Goal: Task Accomplishment & Management: Manage account settings

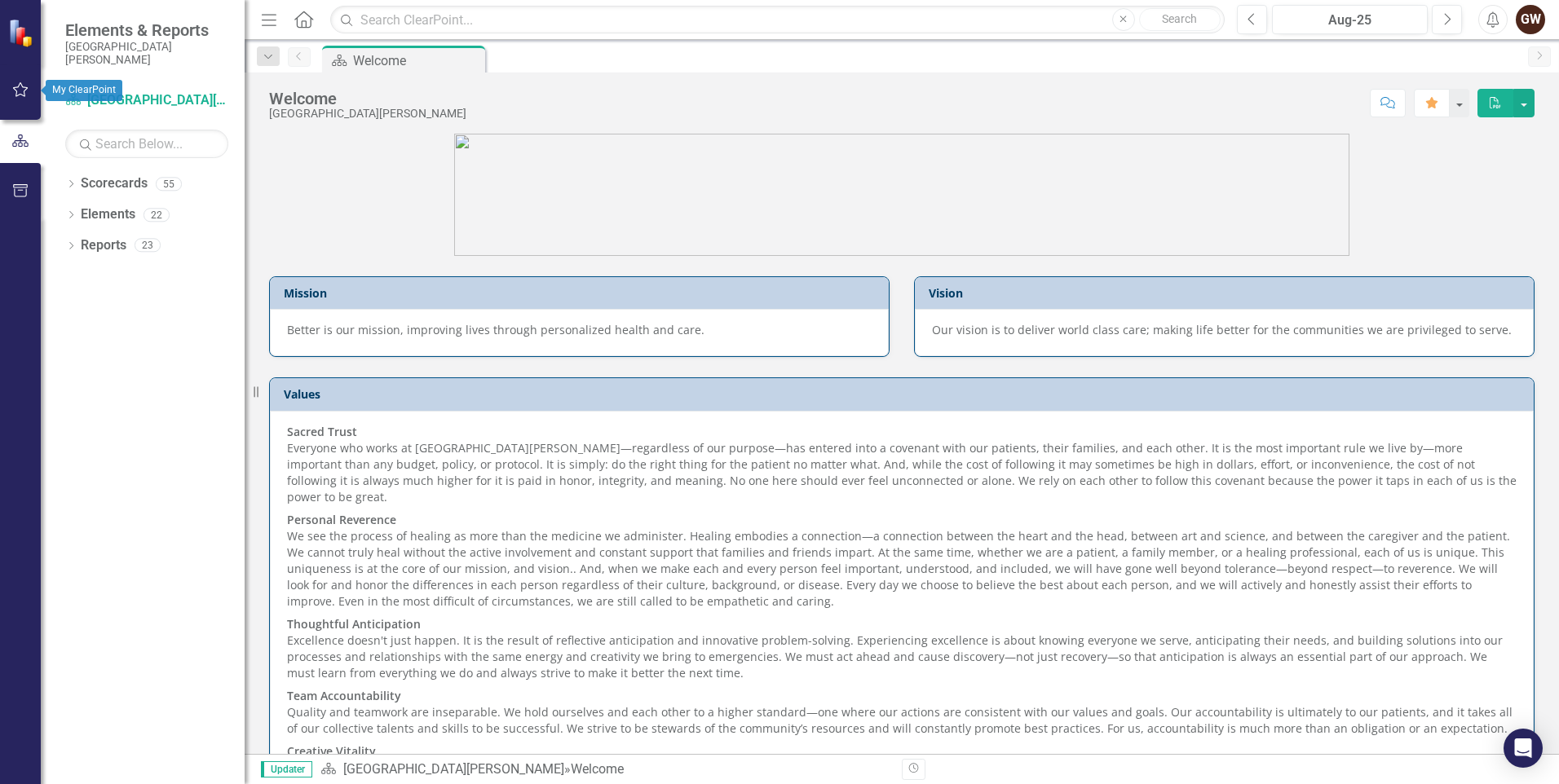
click at [24, 90] on icon "button" at bounding box center [20, 89] width 17 height 13
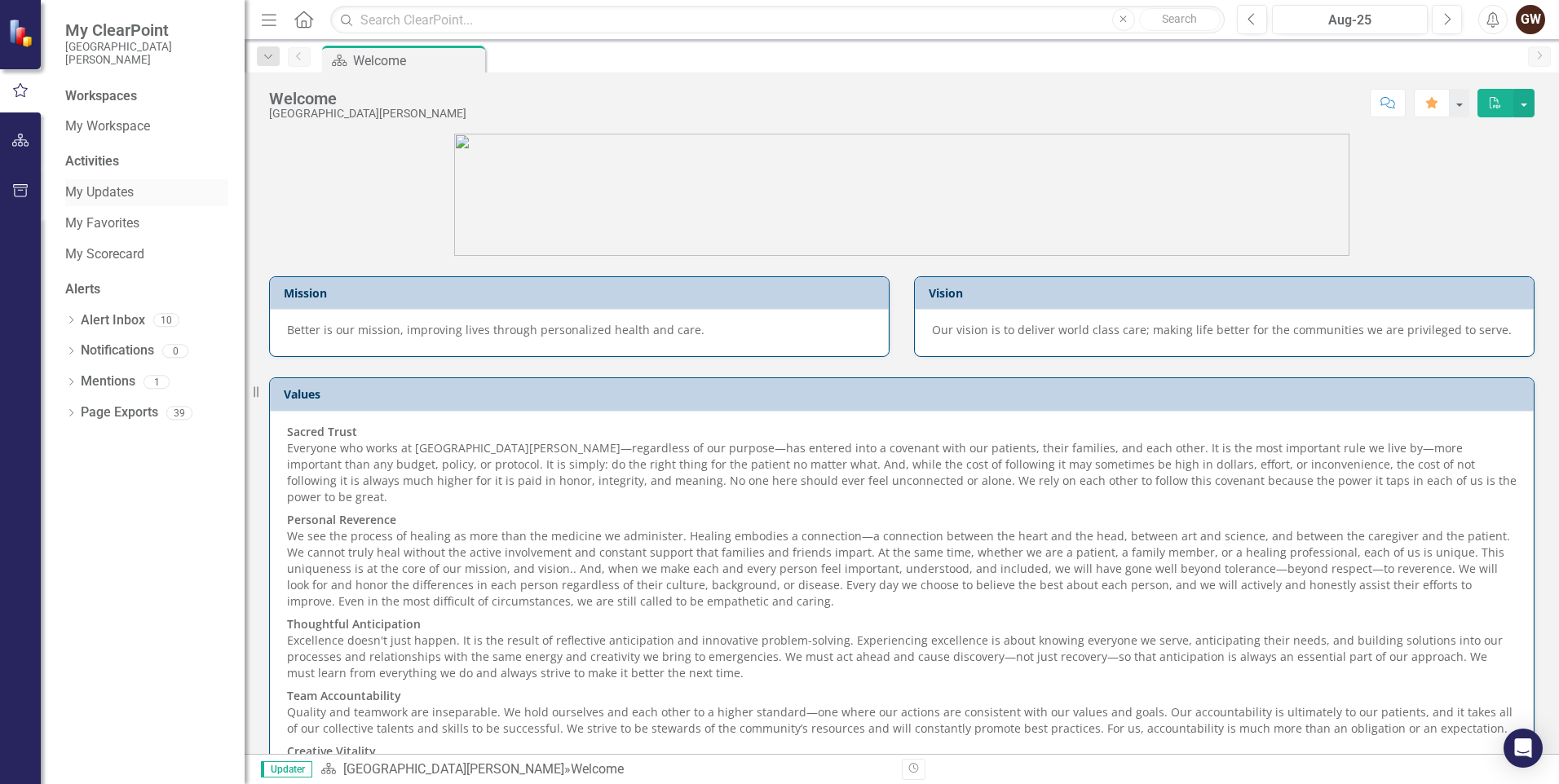
click at [89, 186] on link "My Updates" at bounding box center [147, 192] width 163 height 19
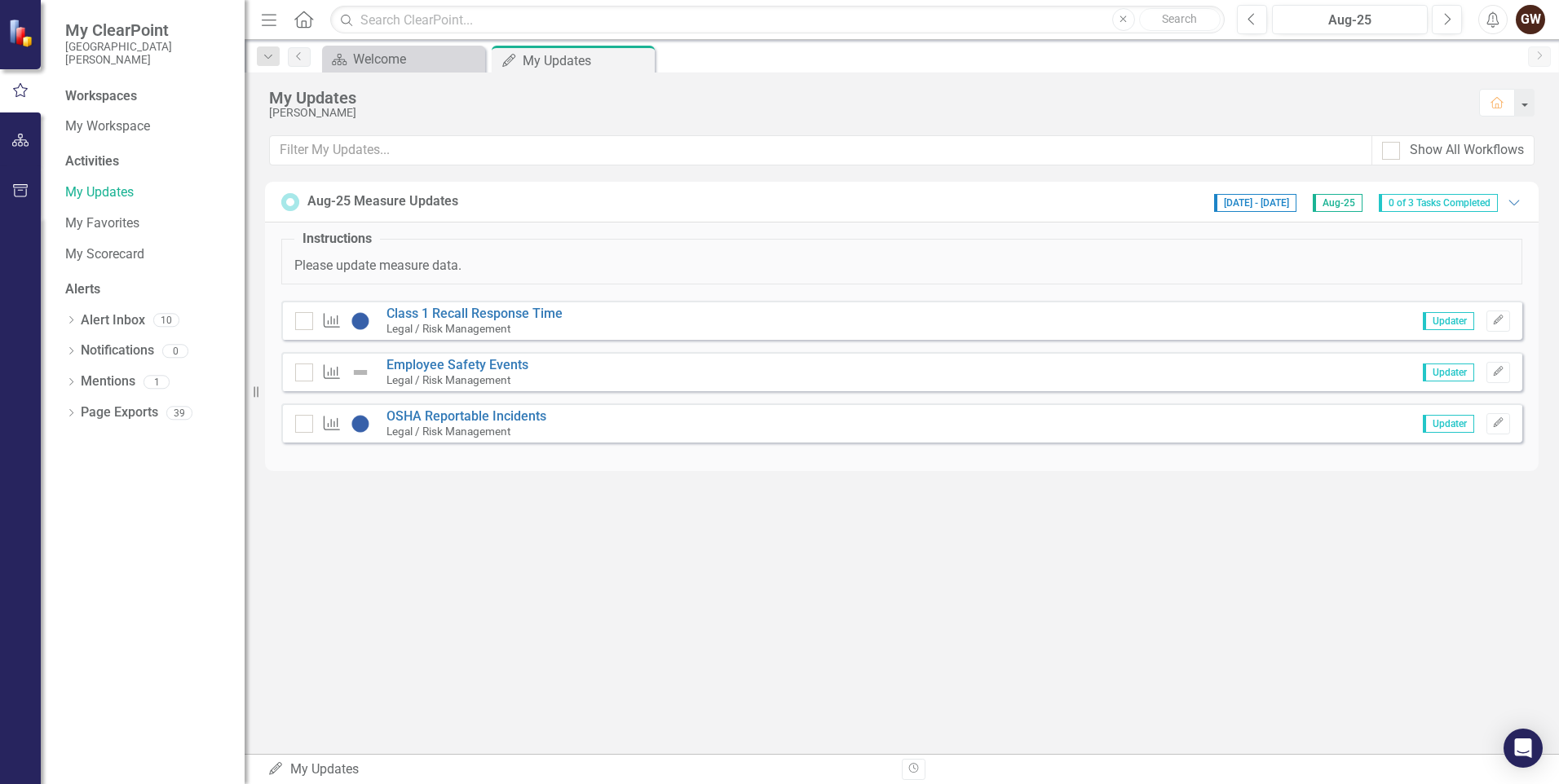
click at [504, 323] on small "Legal / Risk Management" at bounding box center [449, 328] width 124 height 13
click at [498, 312] on link "Class 1 Recall Response Time" at bounding box center [474, 313] width 176 height 16
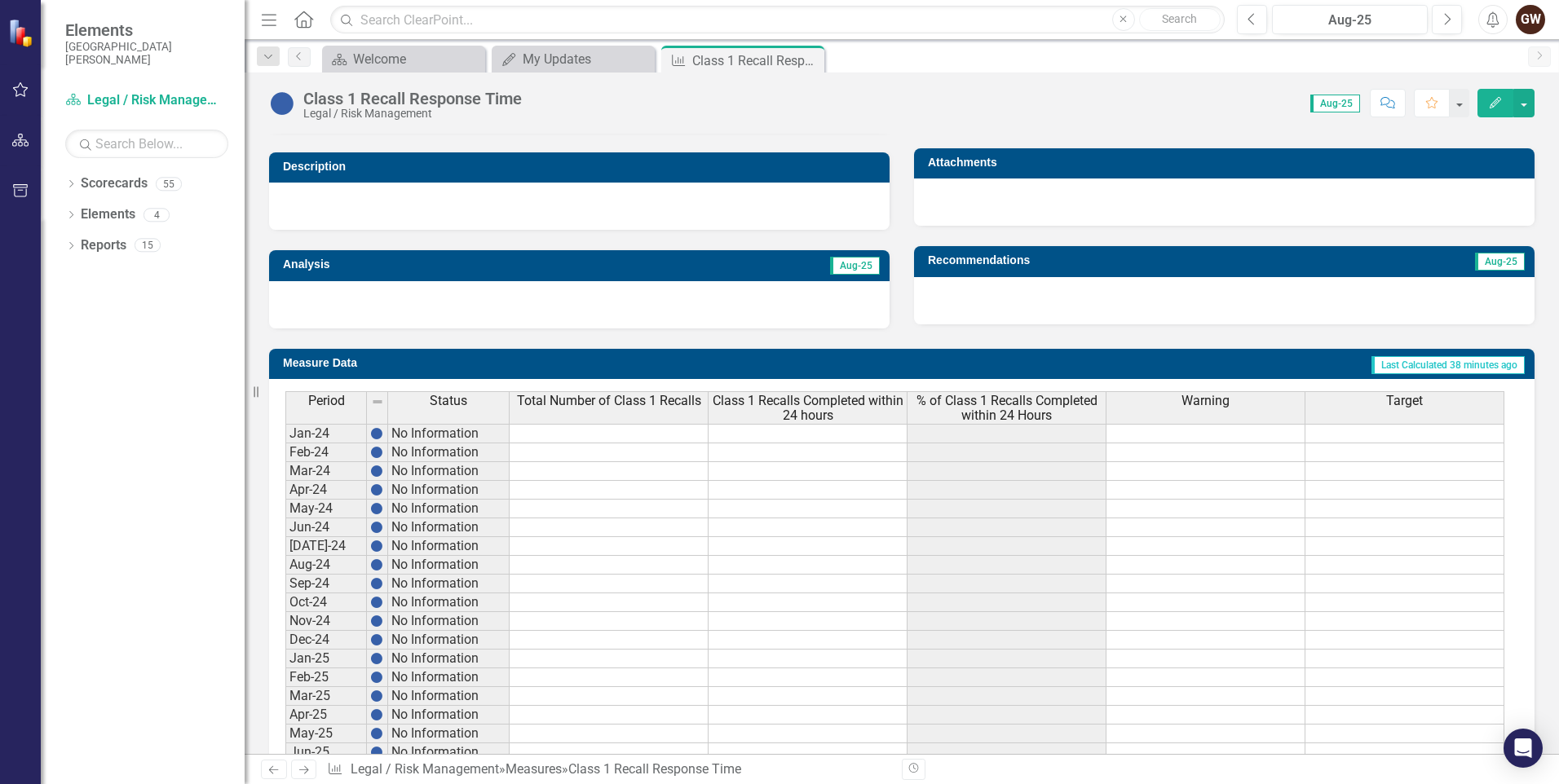
scroll to position [568, 0]
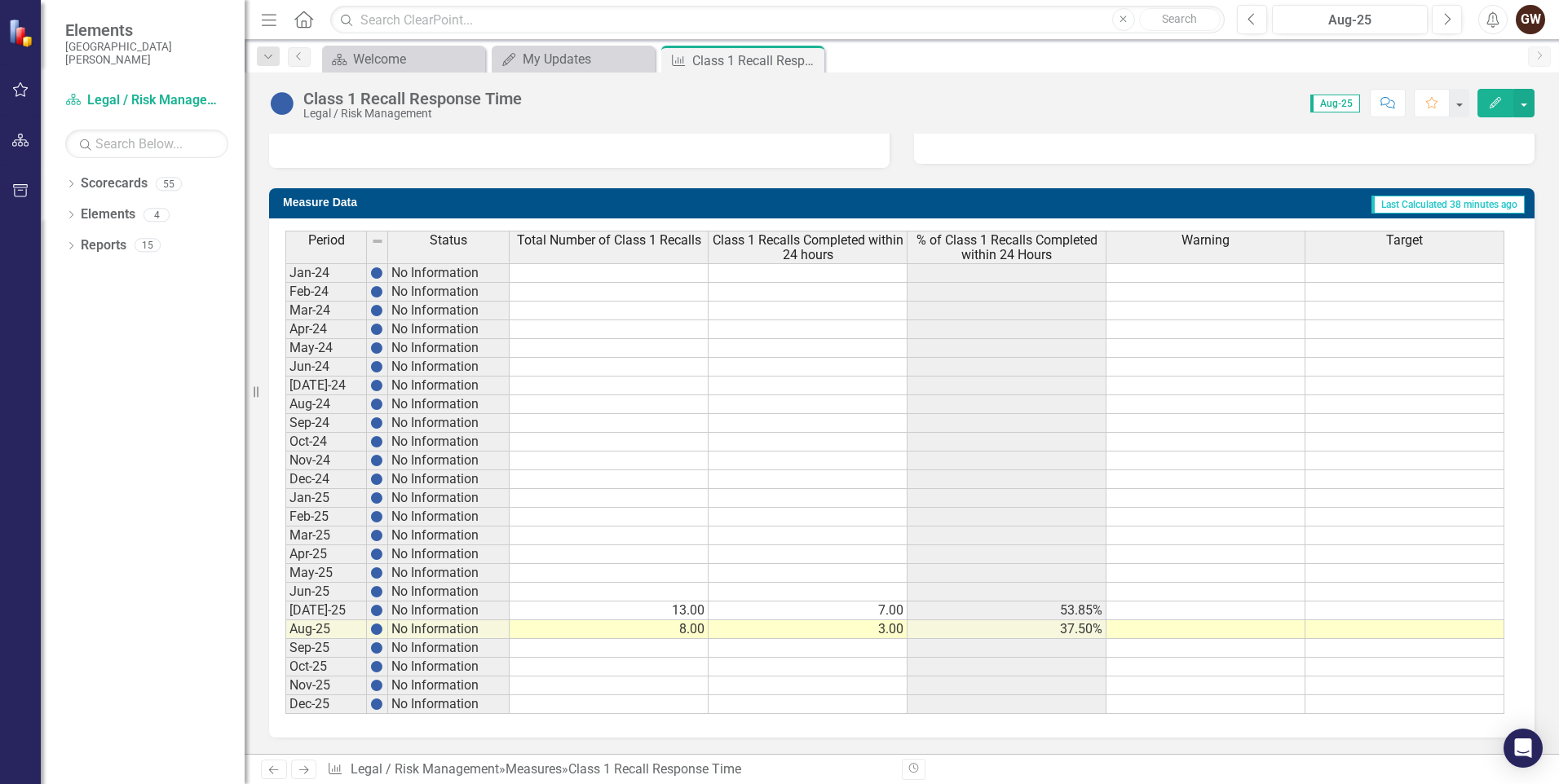
click at [683, 610] on td "13.00" at bounding box center [609, 610] width 199 height 19
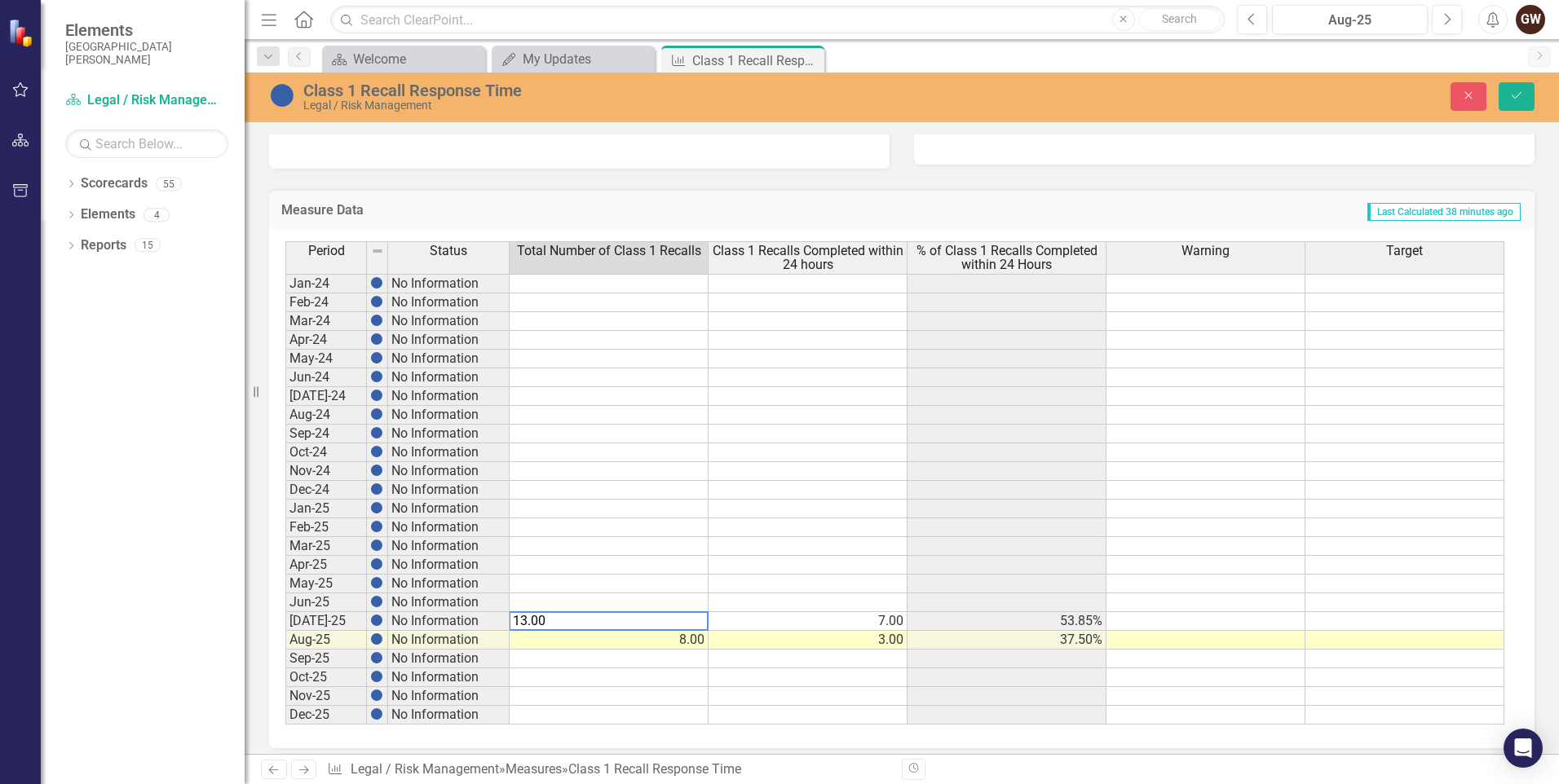
type textarea "7"
click at [888, 624] on td "7.00" at bounding box center [807, 621] width 199 height 19
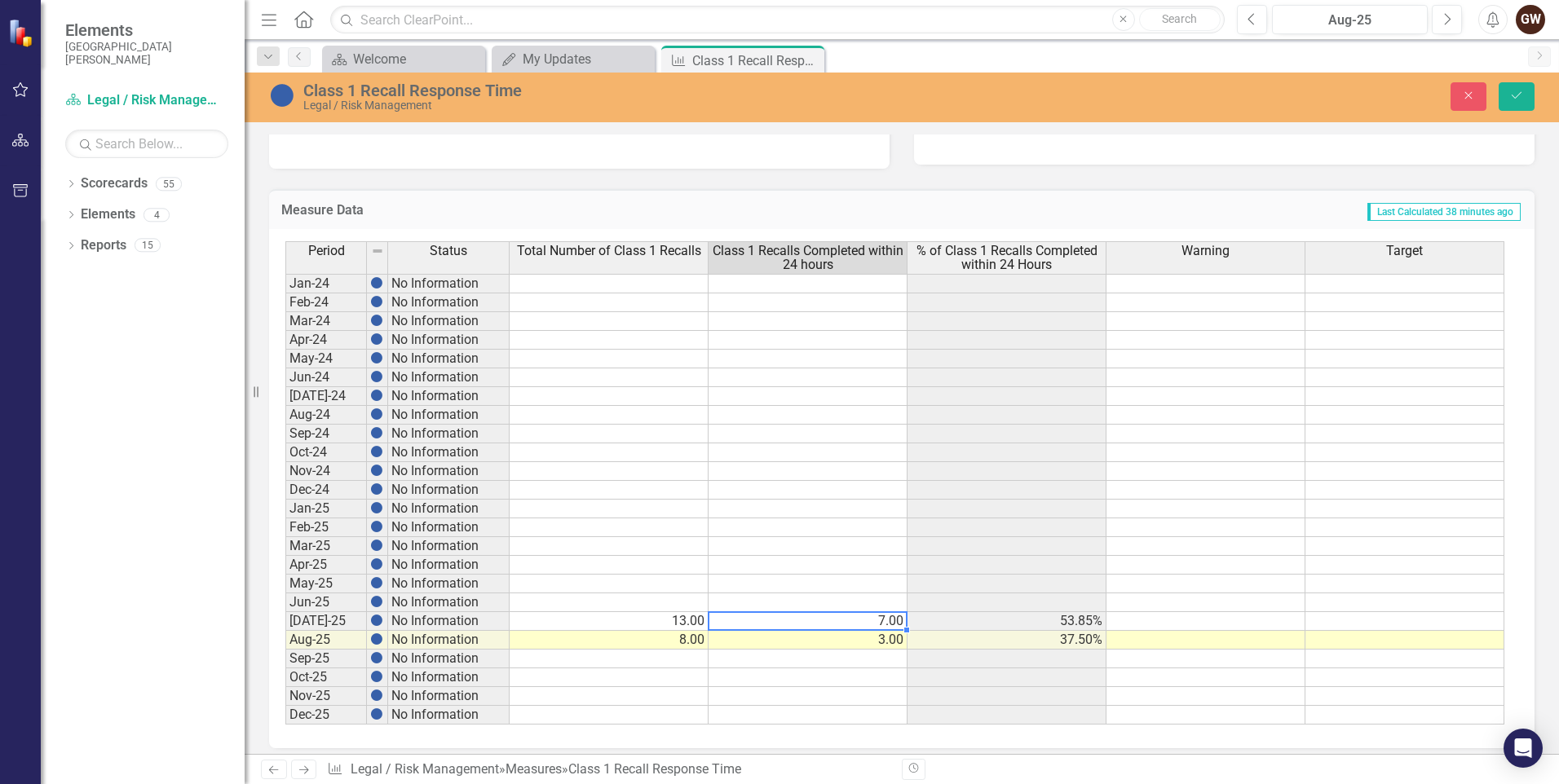
scroll to position [161, 0]
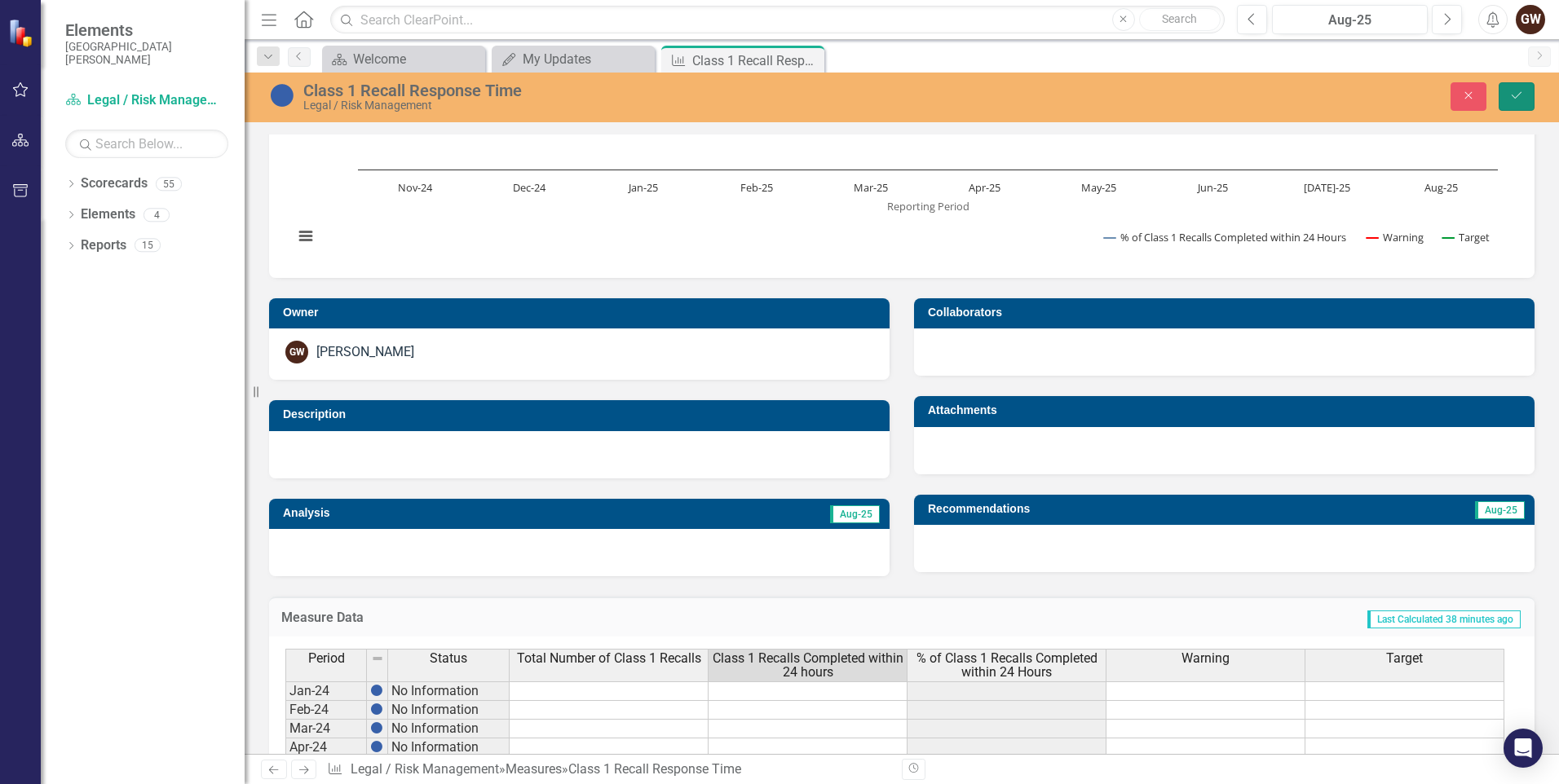
click at [1515, 93] on icon "Save" at bounding box center [1517, 95] width 15 height 11
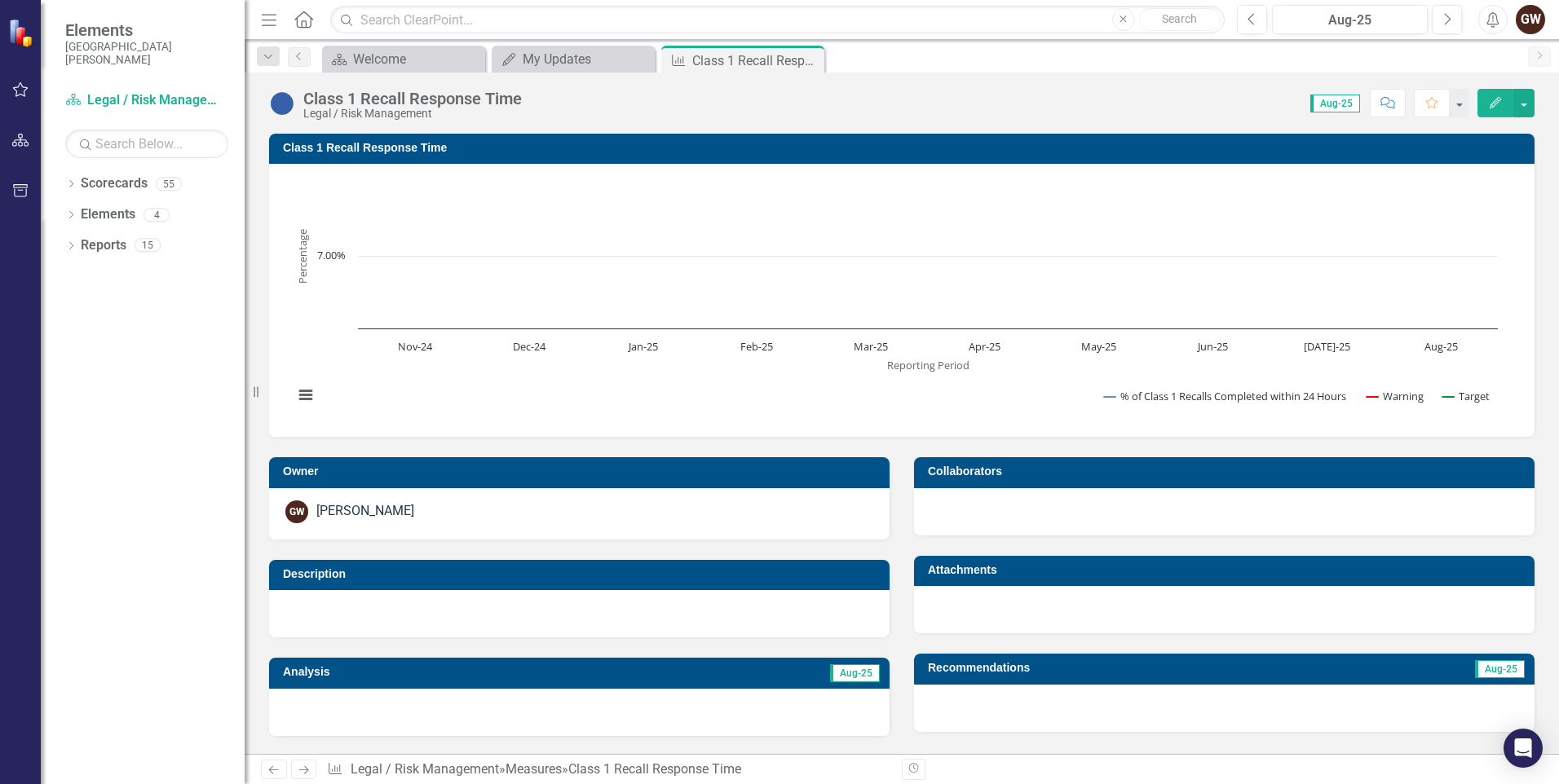
click at [1330, 270] on rect "Interactive chart" at bounding box center [896, 298] width 1221 height 245
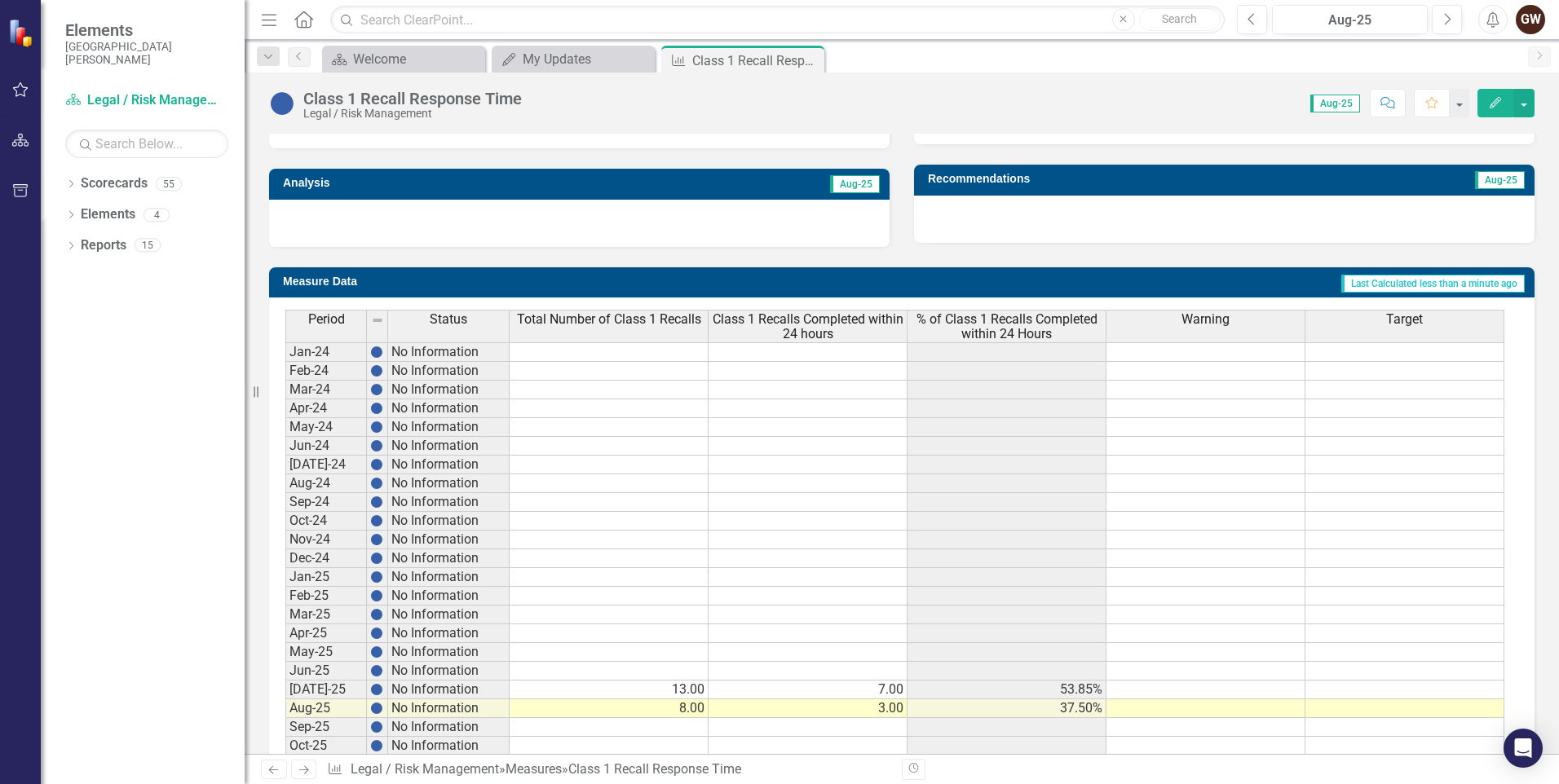
scroll to position [568, 0]
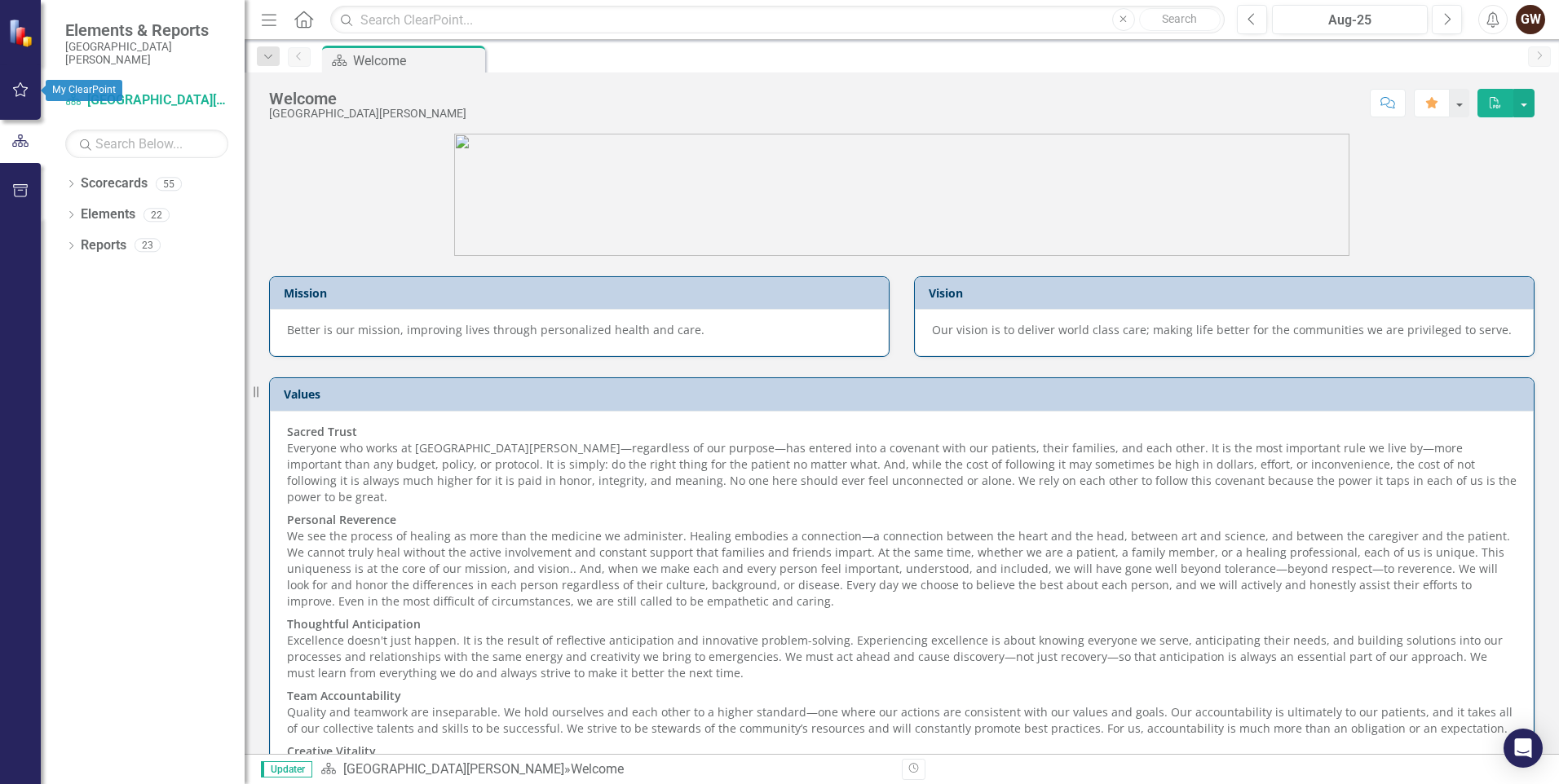
click at [26, 95] on icon "button" at bounding box center [20, 89] width 17 height 13
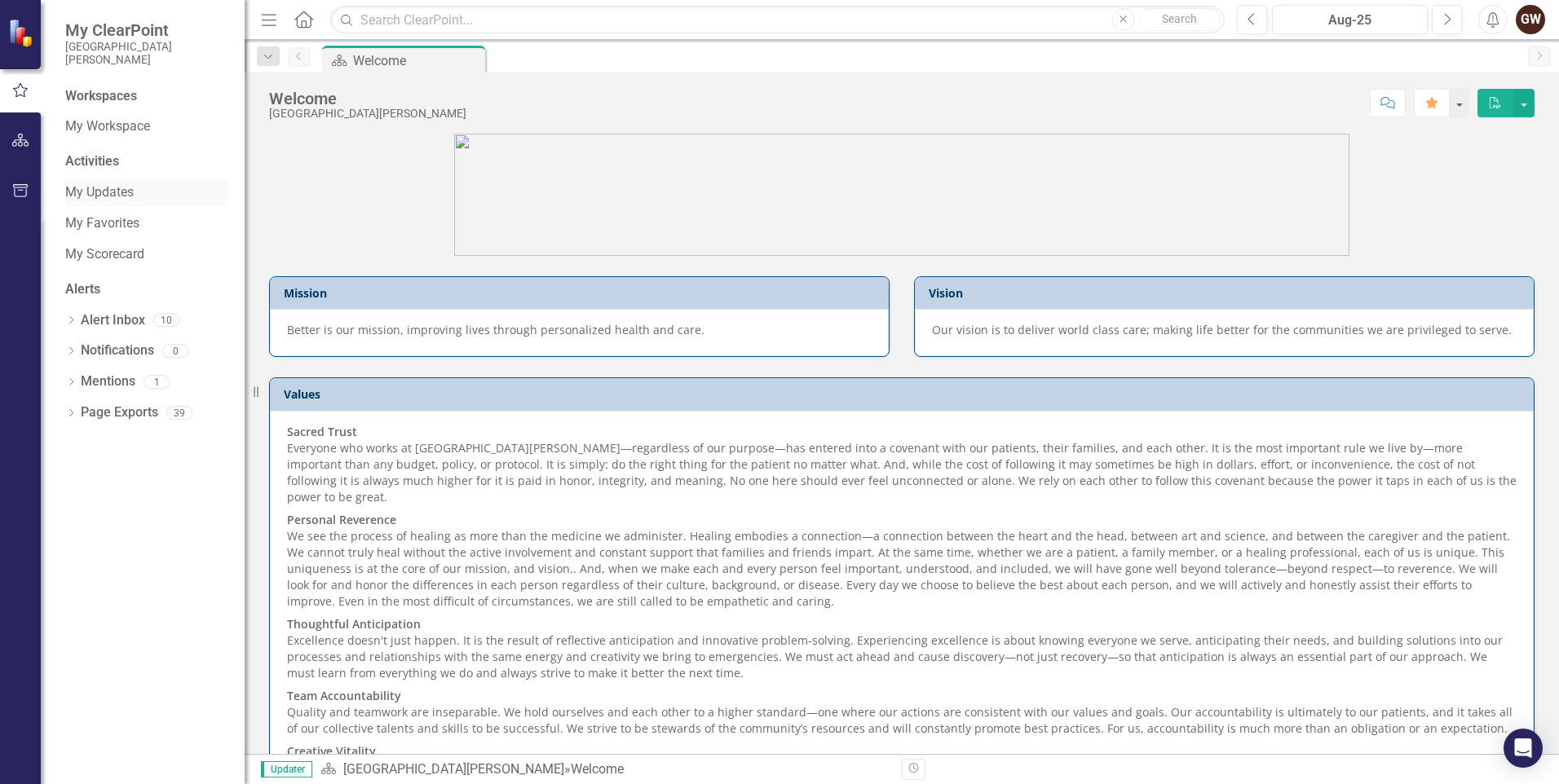
click at [137, 198] on link "My Updates" at bounding box center [147, 192] width 163 height 19
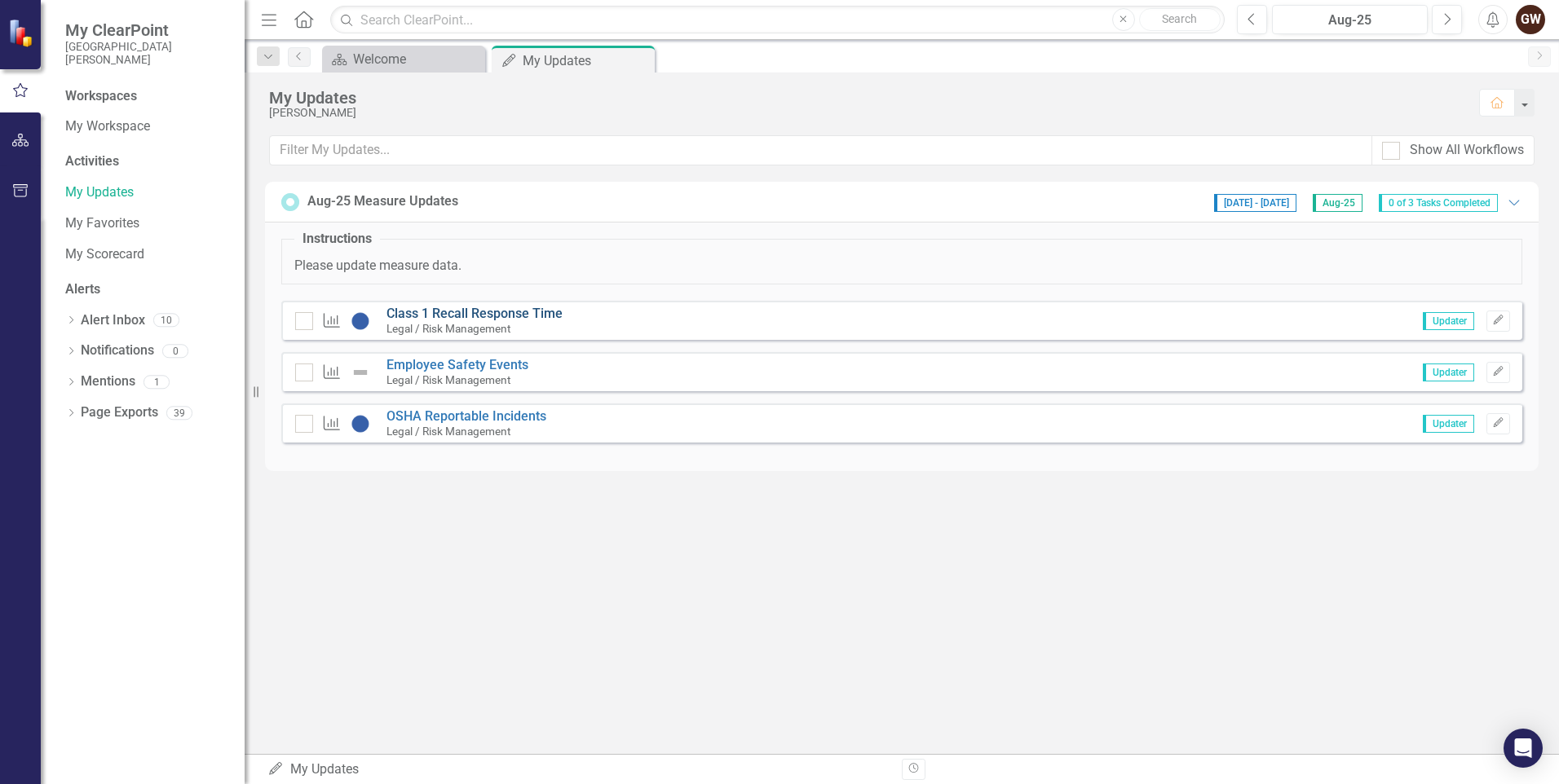
click at [441, 313] on link "Class 1 Recall Response Time" at bounding box center [474, 313] width 176 height 16
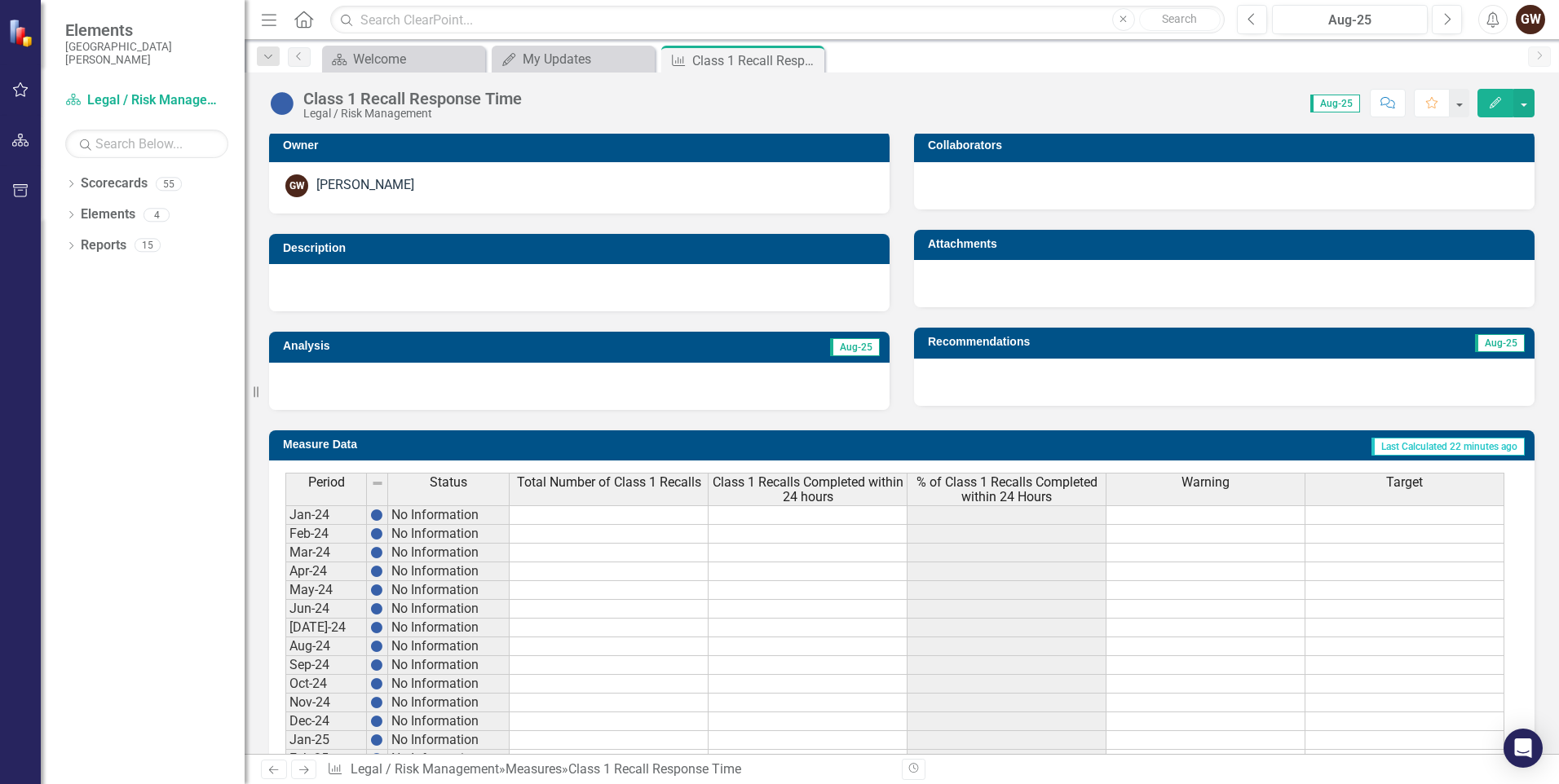
scroll to position [568, 0]
